Goal: Connect with others: Connect with others

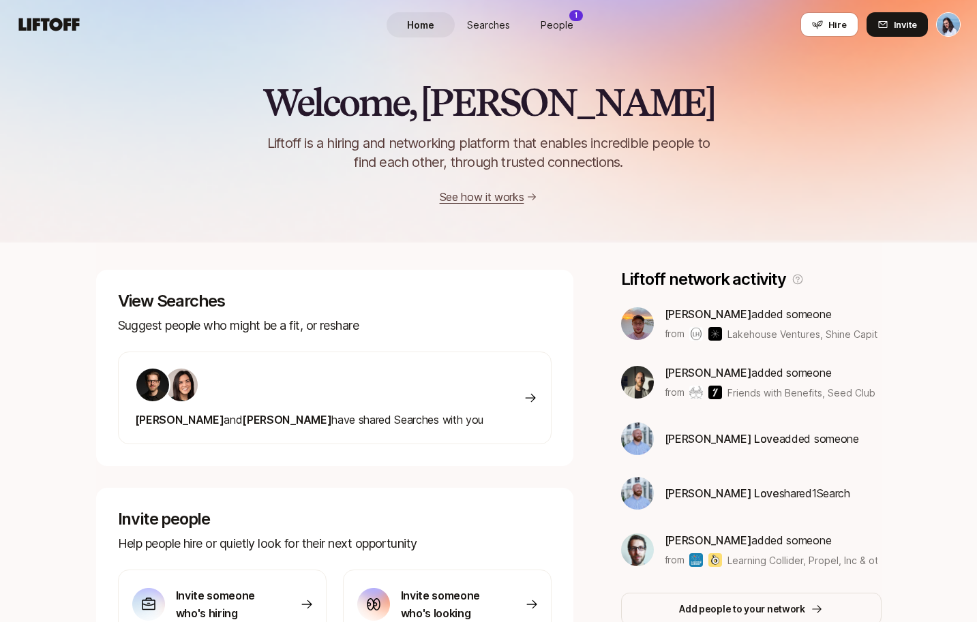
click at [70, 316] on div "Welcome, [PERSON_NAME] 👋 Liftoff is a hiring and networking platform that enabl…" at bounding box center [488, 478] width 977 height 859
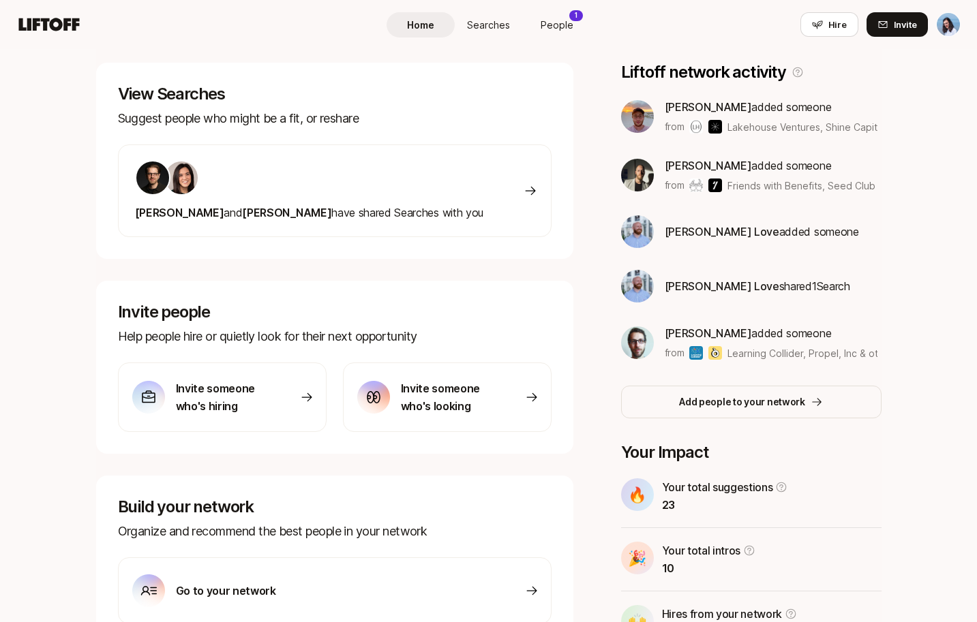
scroll to position [33, 0]
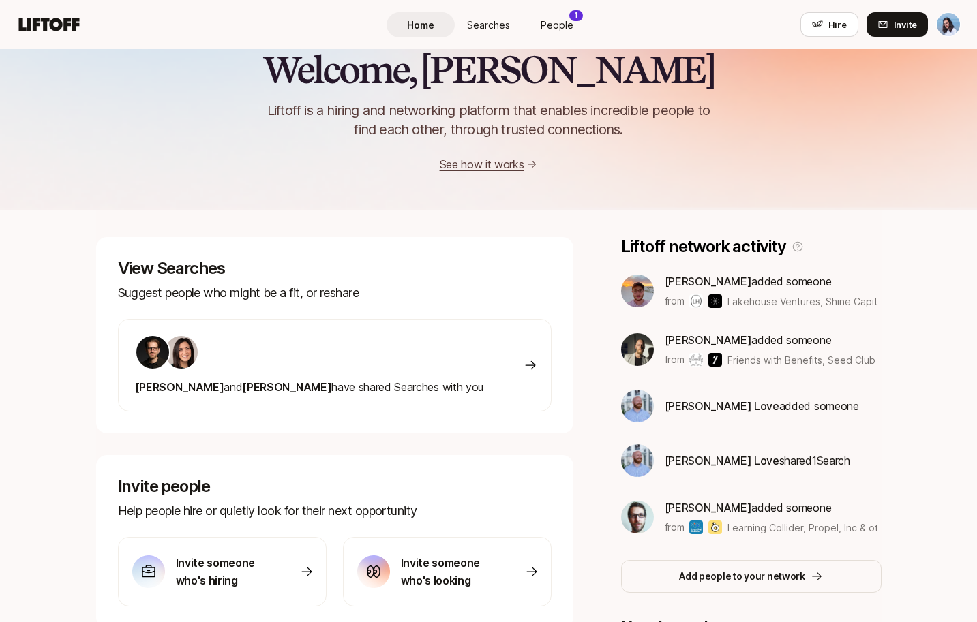
click at [564, 19] on span "People" at bounding box center [557, 25] width 33 height 14
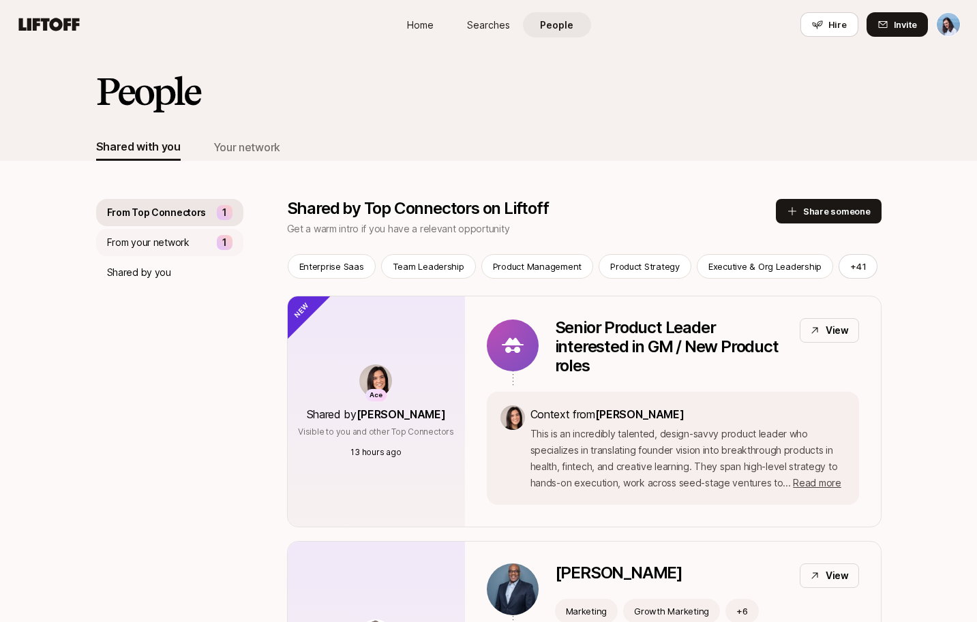
click at [178, 240] on p "From your network" at bounding box center [148, 242] width 82 height 16
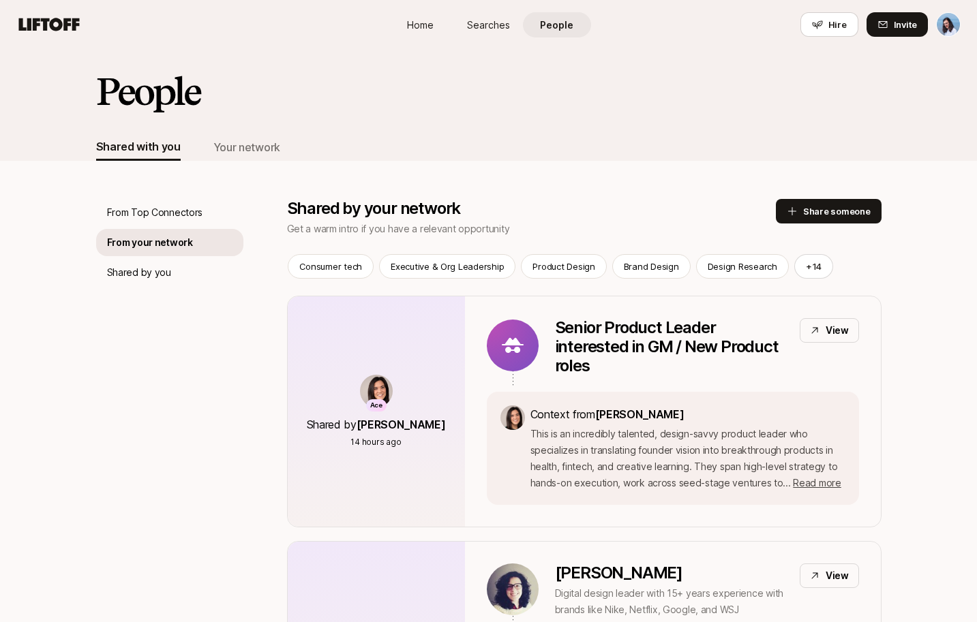
click at [505, 27] on span "Searches" at bounding box center [488, 25] width 43 height 14
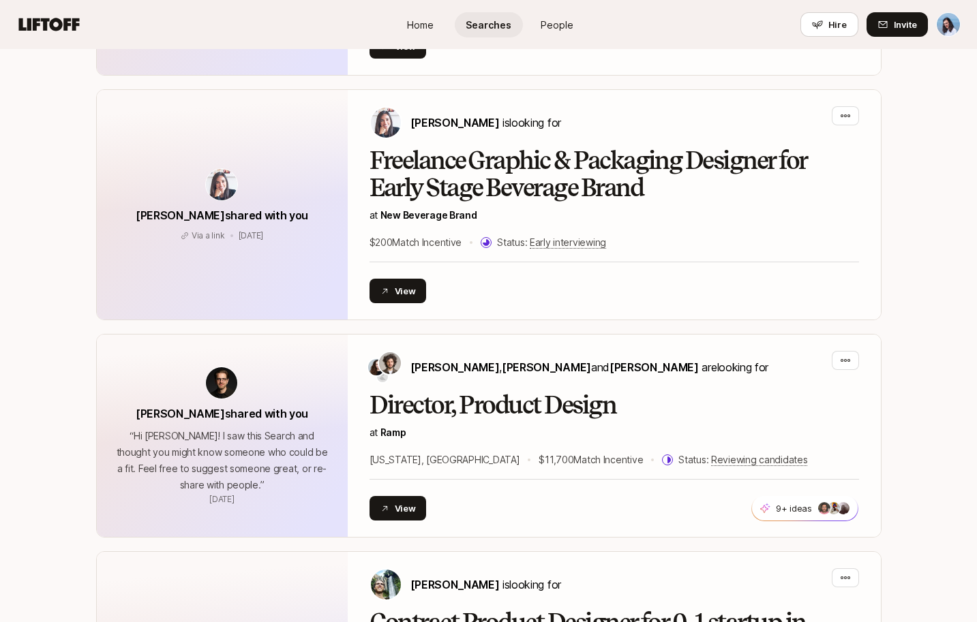
scroll to position [1031, 0]
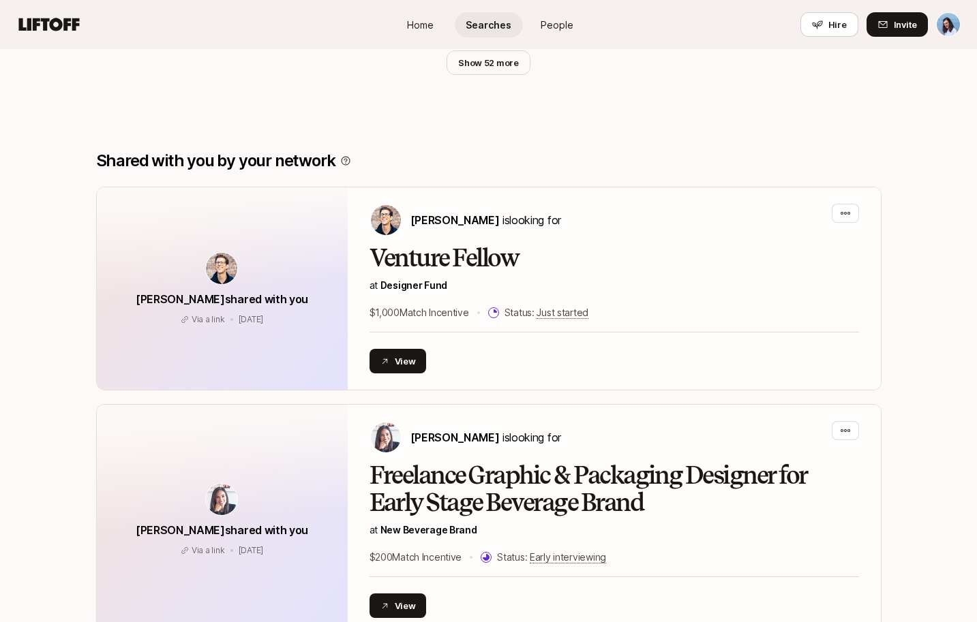
click at [553, 22] on span "People" at bounding box center [557, 25] width 33 height 14
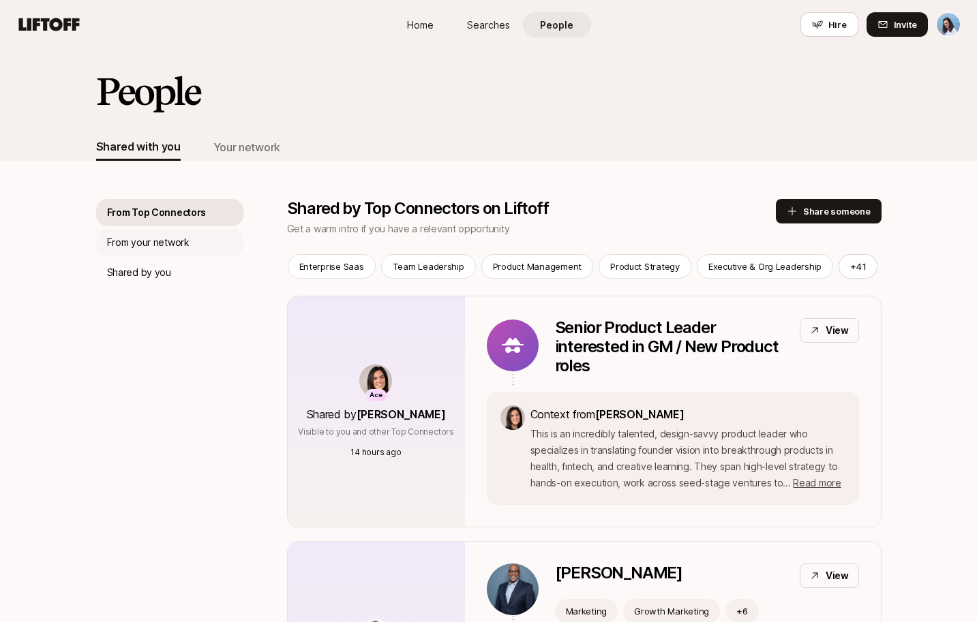
click at [151, 238] on p "From your network" at bounding box center [148, 242] width 82 height 16
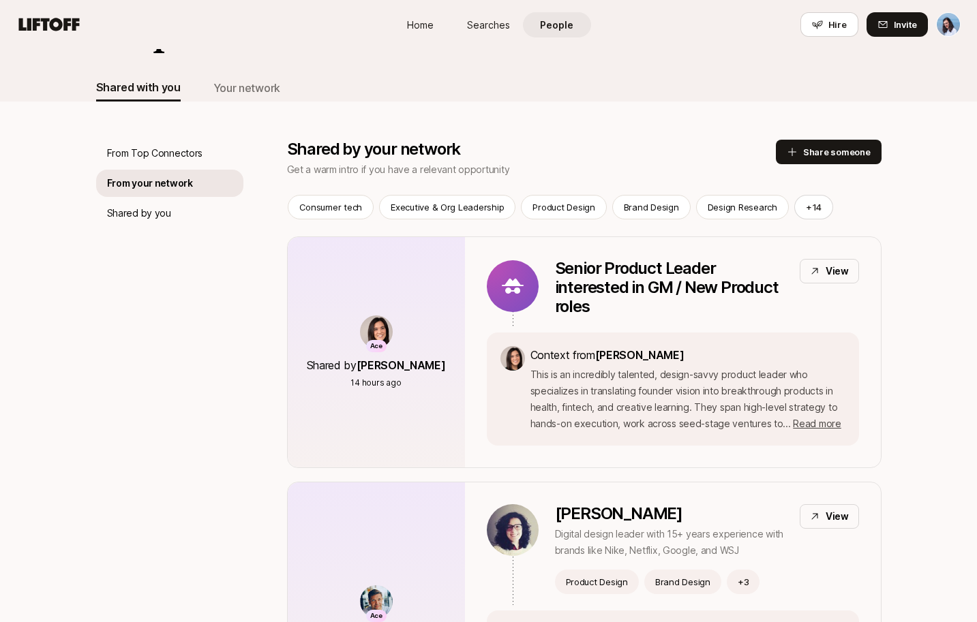
scroll to position [48, 0]
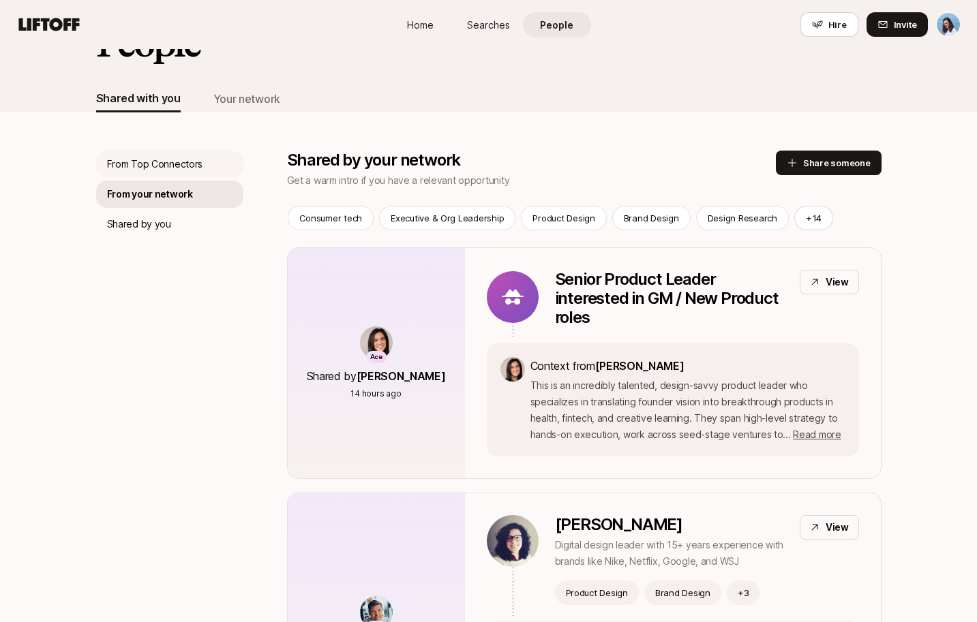
click at [164, 164] on p "From Top Connectors" at bounding box center [155, 164] width 96 height 16
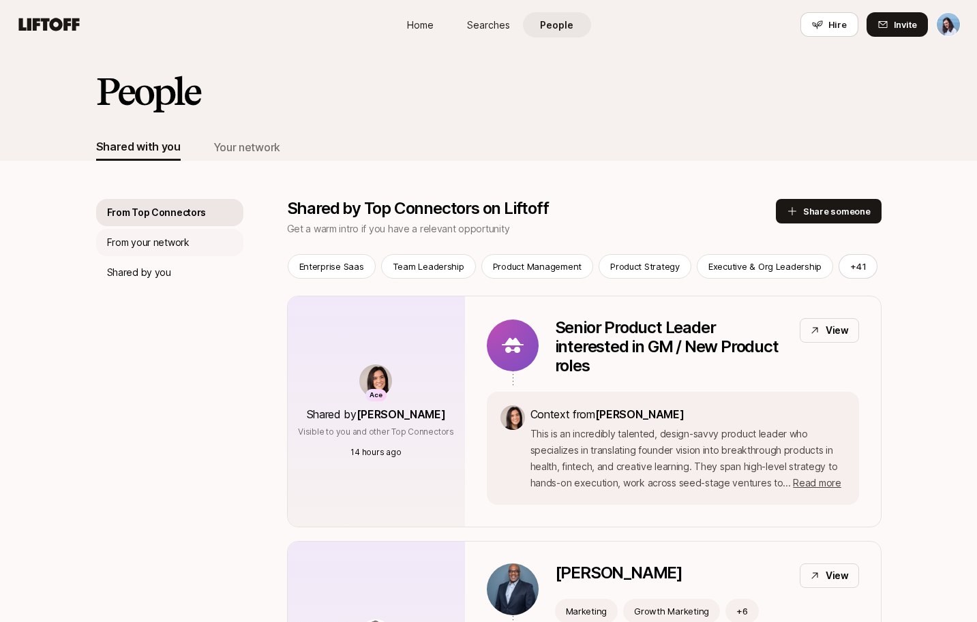
click at [175, 240] on p "From your network" at bounding box center [148, 242] width 82 height 16
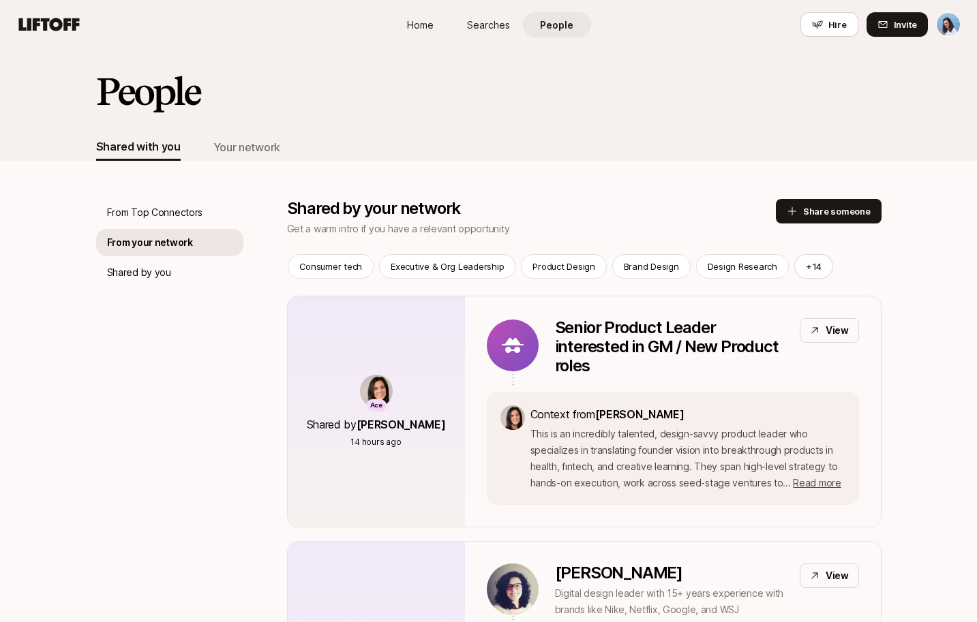
click at [859, 25] on div "Hire Invite" at bounding box center [880, 24] width 160 height 25
click at [827, 24] on button "Hire" at bounding box center [829, 24] width 58 height 25
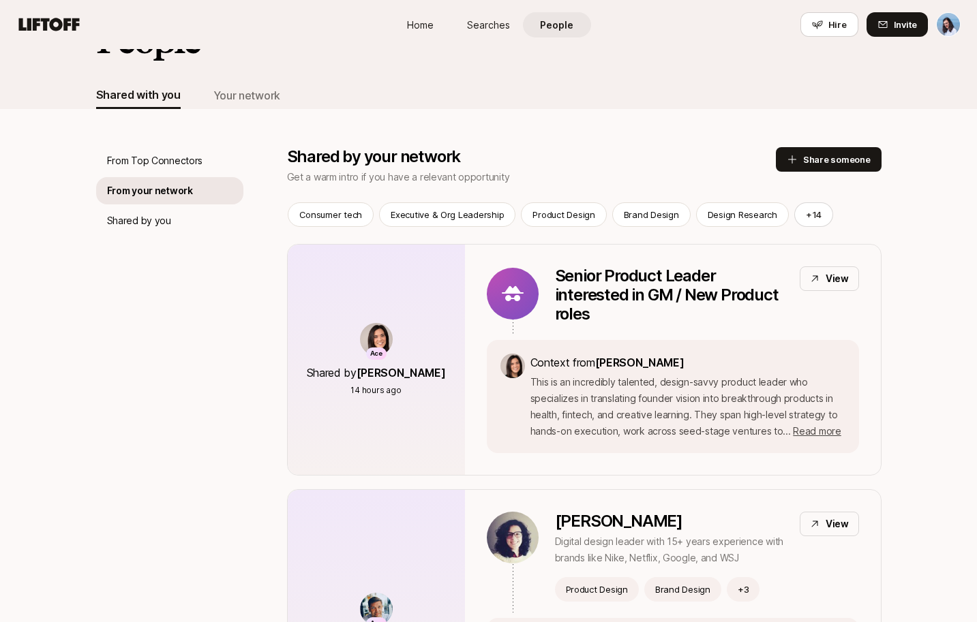
scroll to position [52, 0]
click at [158, 152] on p "From Top Connectors" at bounding box center [155, 160] width 96 height 16
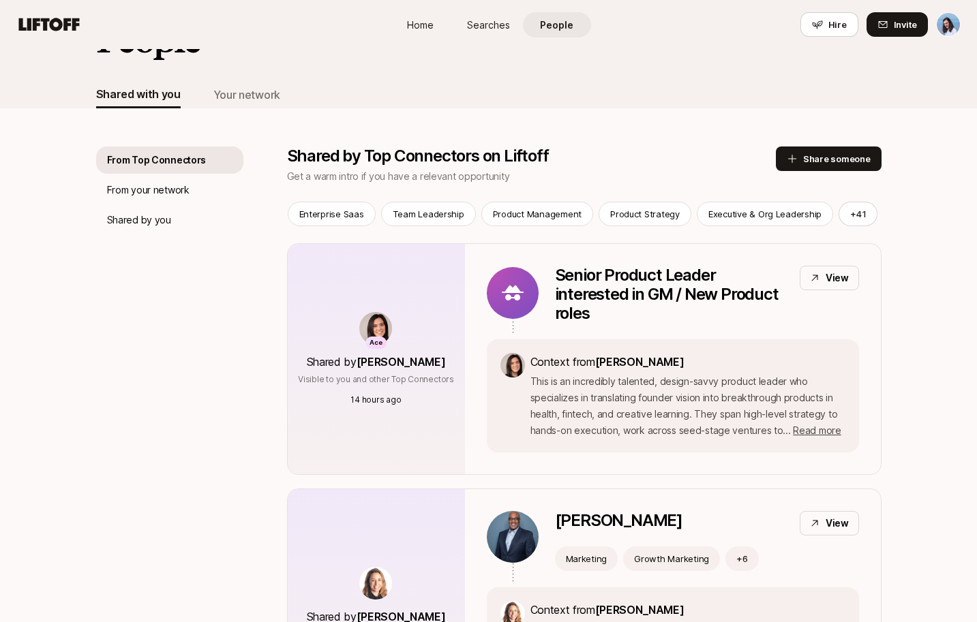
click at [876, 213] on div "Enterprise Saas Team Leadership Product Management Product Strategy Executive &…" at bounding box center [584, 214] width 593 height 25
click at [850, 216] on button "+ 41" at bounding box center [857, 214] width 39 height 25
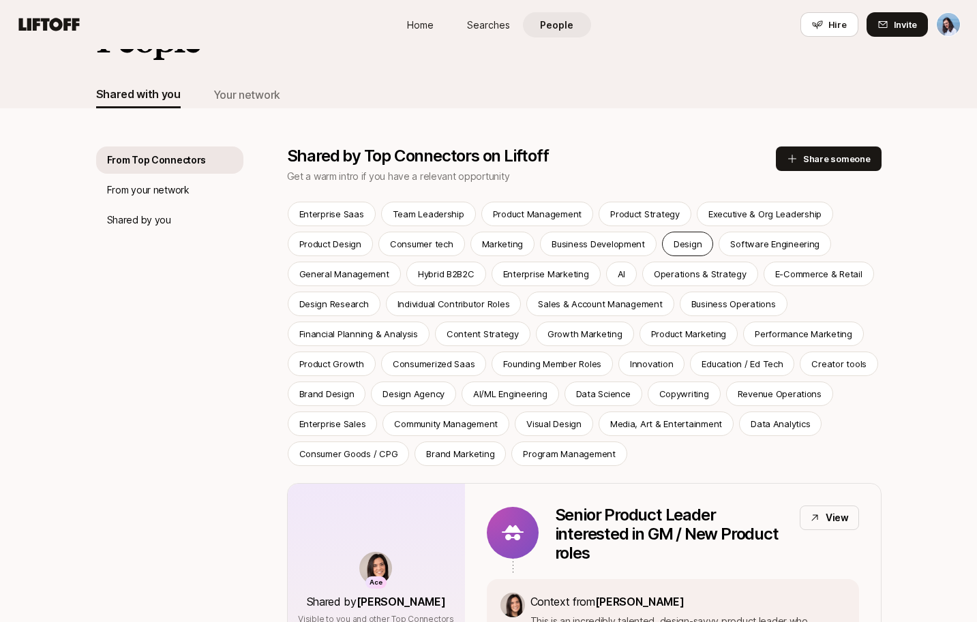
click at [678, 250] on p "Design" at bounding box center [687, 244] width 28 height 14
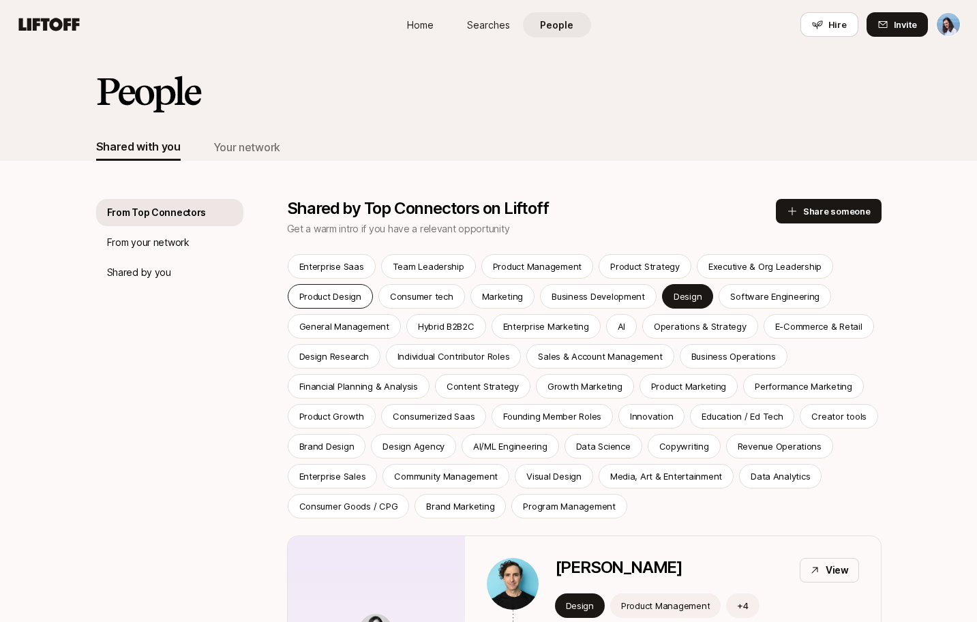
click at [339, 290] on p "Product Design" at bounding box center [330, 297] width 62 height 14
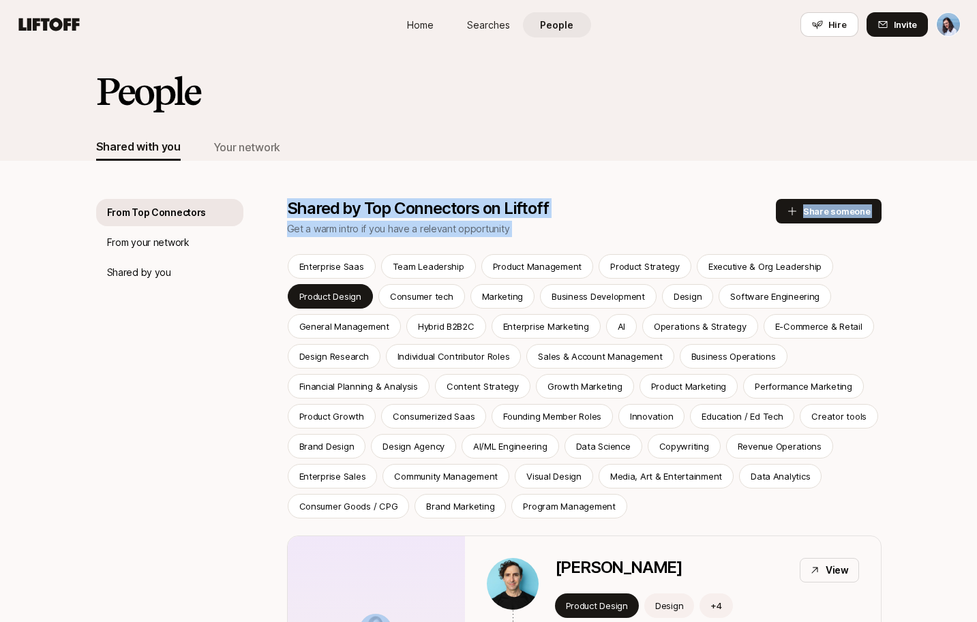
drag, startPoint x: 785, startPoint y: 328, endPoint x: 231, endPoint y: 522, distance: 587.3
